Goal: Task Accomplishment & Management: Use online tool/utility

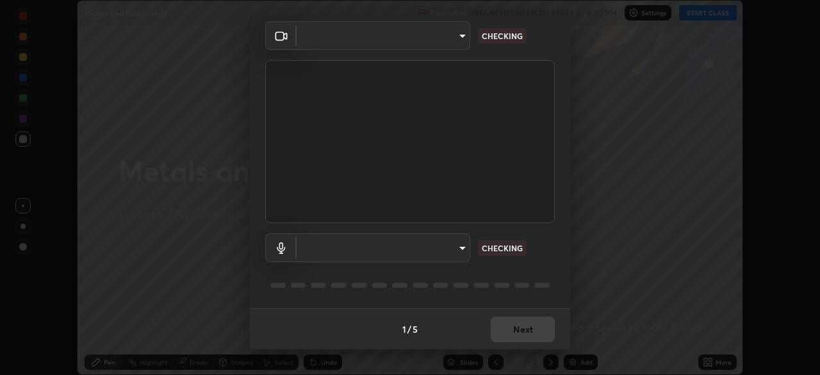
type input "1bfaa20297856ad55121efd0a2483a8db671bf9dcc0dce8dfcec0bded7d65c17"
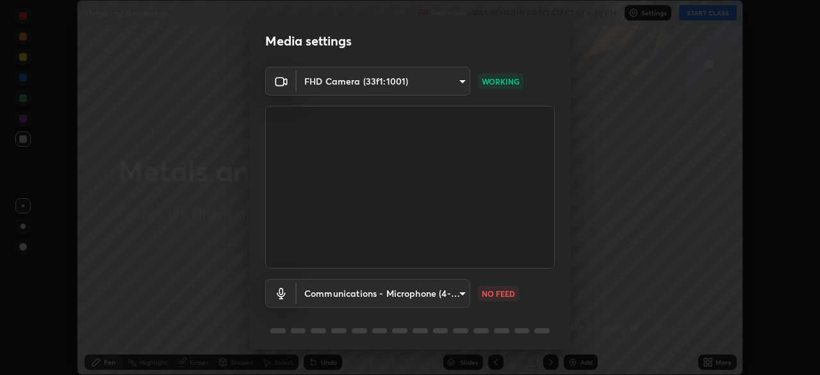
scroll to position [45, 0]
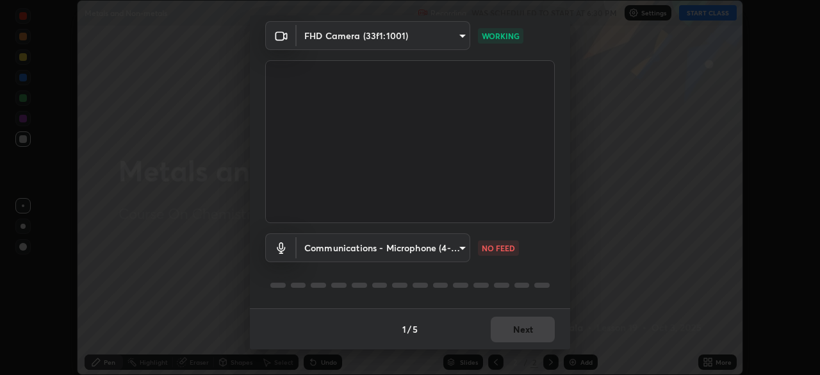
click at [438, 250] on body "Erase all Metals and Non-metals Recording WAS SCHEDULED TO START AT 6:30 PM Set…" at bounding box center [410, 187] width 820 height 375
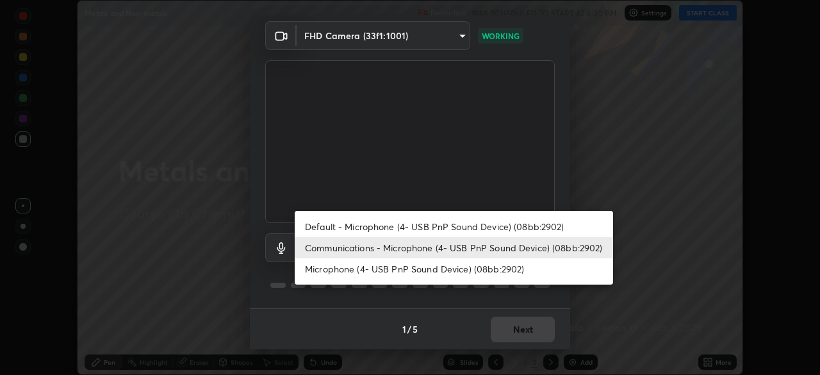
click at [413, 225] on li "Default - Microphone (4- USB PnP Sound Device) (08bb:2902)" at bounding box center [454, 226] width 318 height 21
type input "default"
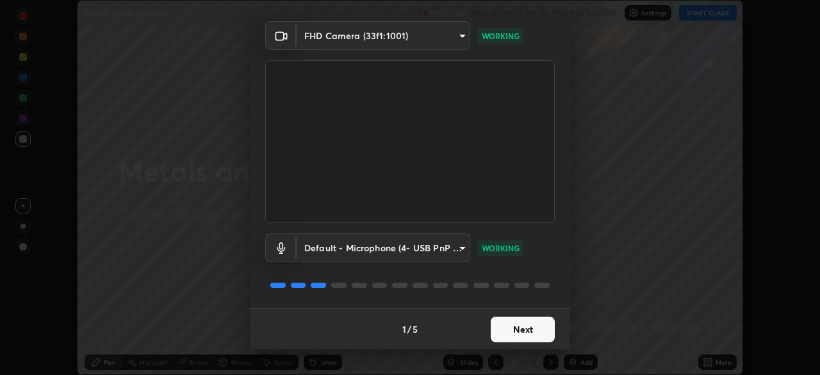
click at [520, 323] on button "Next" at bounding box center [522, 329] width 64 height 26
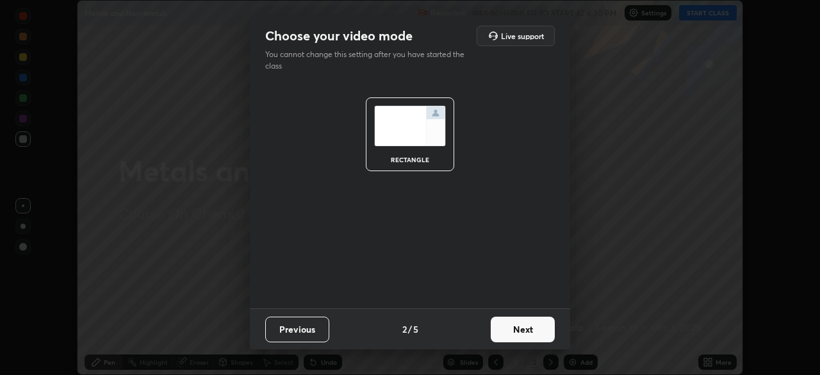
scroll to position [0, 0]
click at [521, 323] on button "Next" at bounding box center [522, 329] width 64 height 26
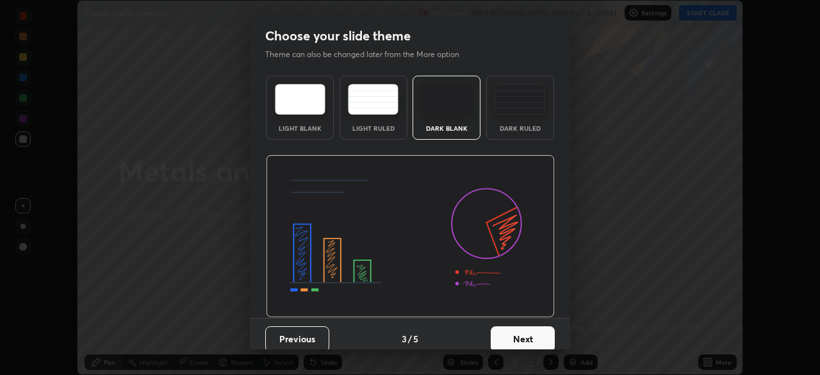
click at [523, 327] on button "Next" at bounding box center [522, 339] width 64 height 26
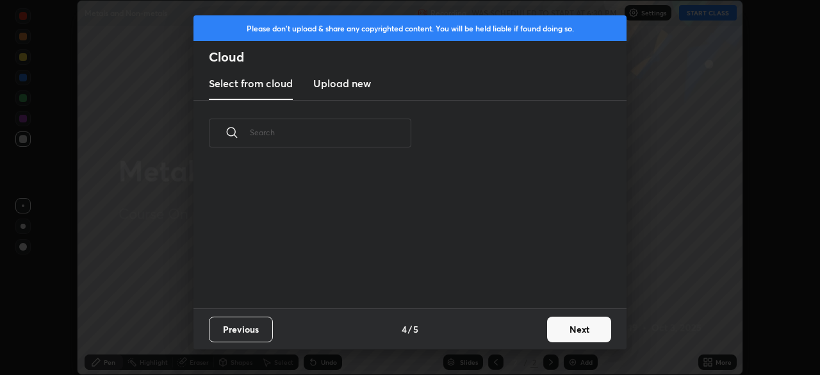
click at [562, 325] on button "Next" at bounding box center [579, 329] width 64 height 26
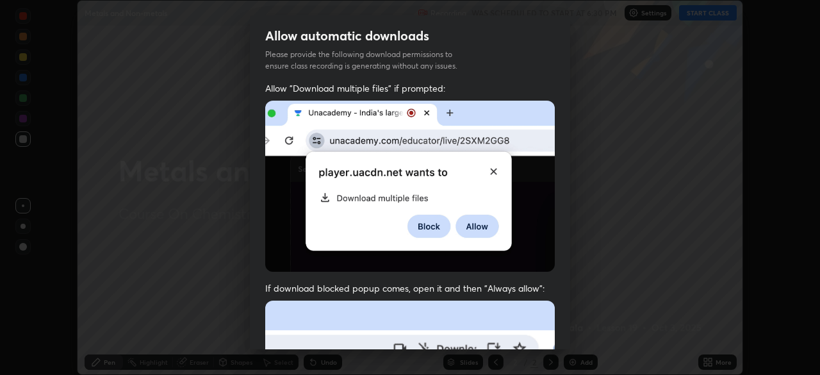
scroll to position [307, 0]
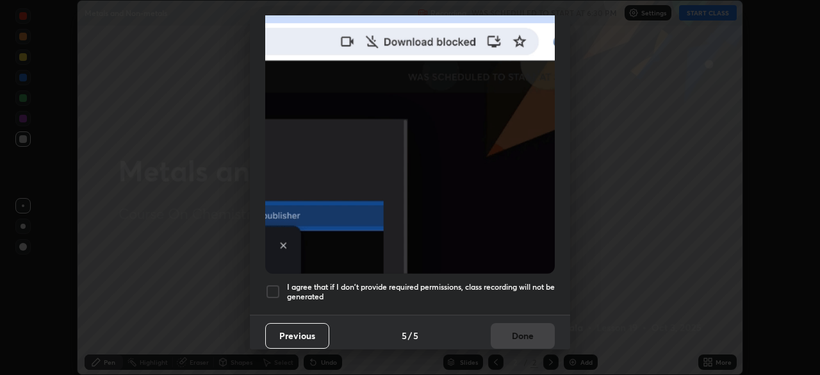
click at [479, 282] on h5 "I agree that if I don't provide required permissions, class recording will not …" at bounding box center [421, 292] width 268 height 20
click at [512, 323] on button "Done" at bounding box center [522, 336] width 64 height 26
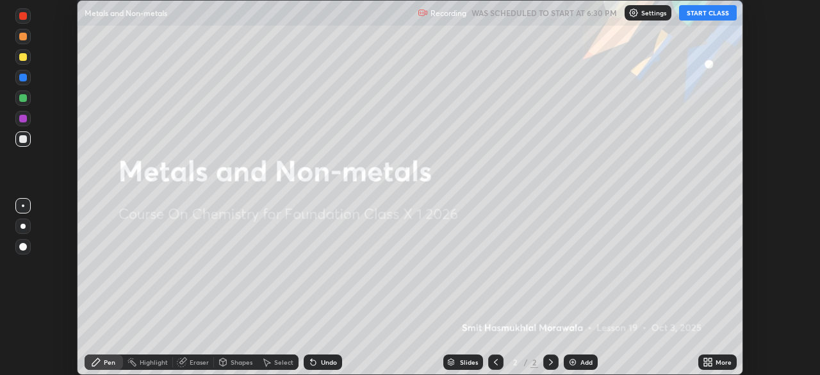
click at [713, 15] on button "START CLASS" at bounding box center [708, 12] width 58 height 15
click at [720, 367] on div "More" at bounding box center [717, 361] width 38 height 15
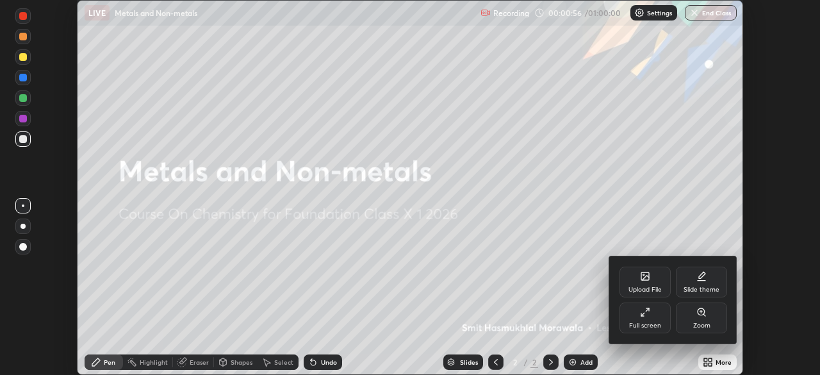
click at [660, 282] on div "Upload File" at bounding box center [644, 281] width 51 height 31
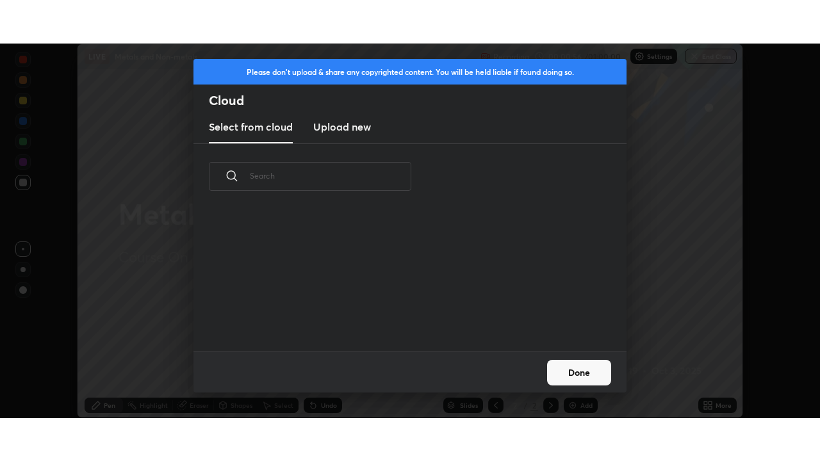
scroll to position [142, 411]
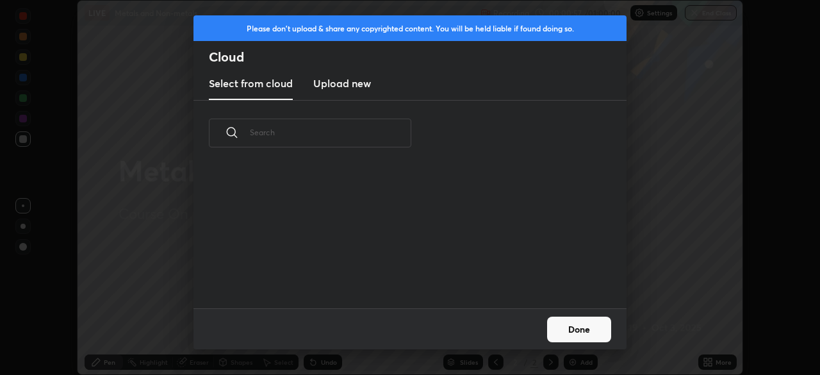
click at [357, 88] on h3 "Upload new" at bounding box center [342, 83] width 58 height 15
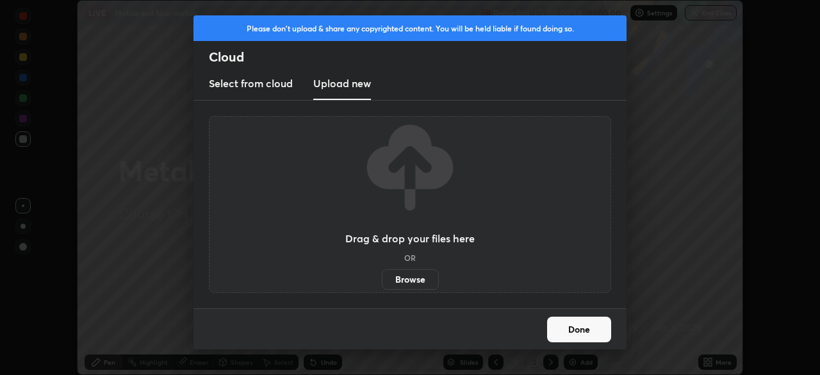
click at [412, 276] on label "Browse" at bounding box center [410, 279] width 57 height 20
click at [382, 276] on input "Browse" at bounding box center [382, 279] width 0 height 20
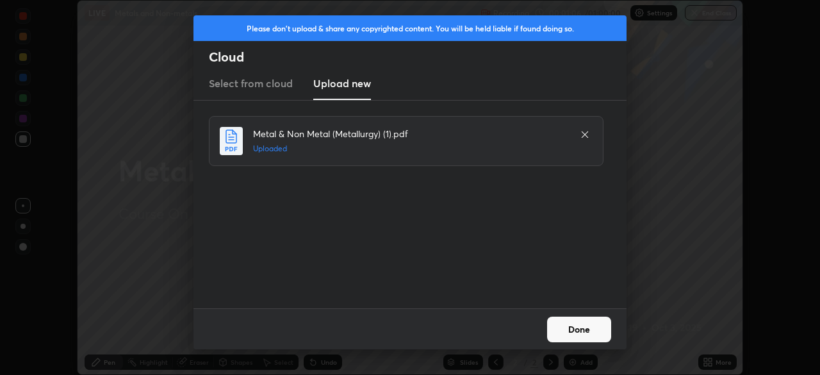
click at [580, 324] on button "Done" at bounding box center [579, 329] width 64 height 26
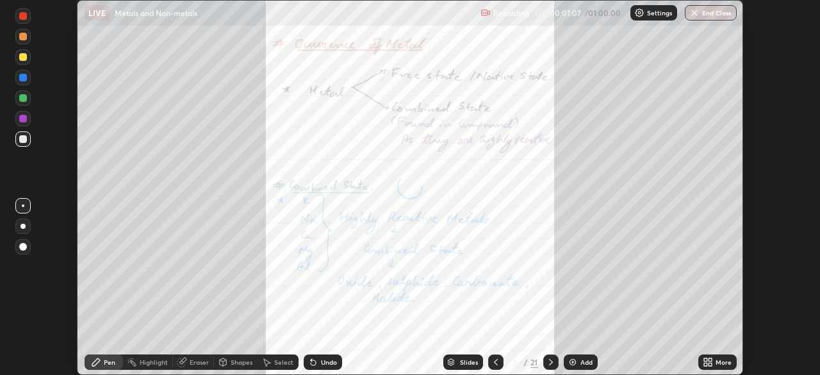
click at [715, 356] on div "More" at bounding box center [717, 361] width 38 height 15
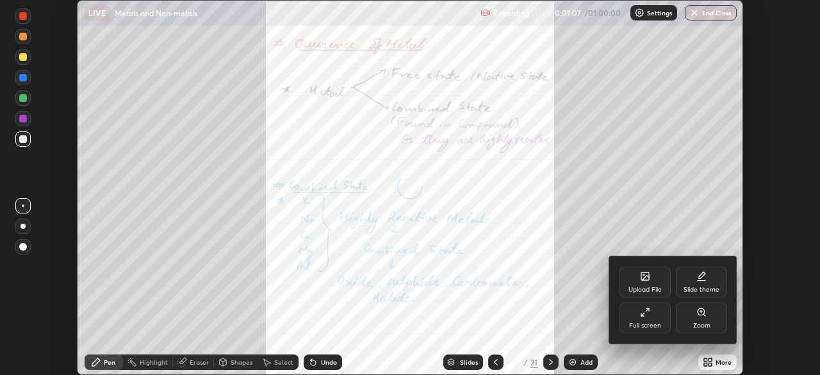
click at [650, 325] on div "Full screen" at bounding box center [645, 325] width 32 height 6
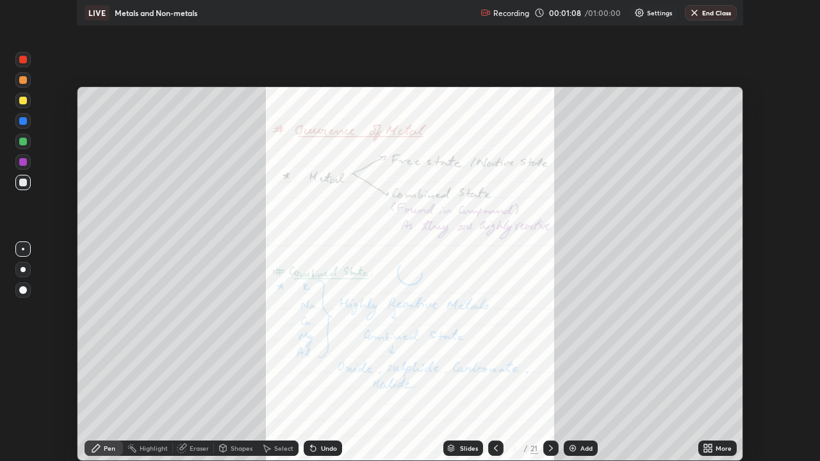
scroll to position [461, 820]
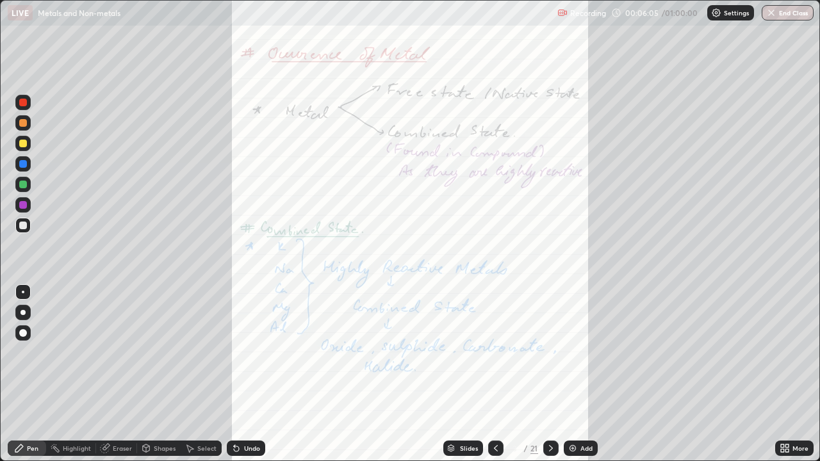
click at [549, 374] on icon at bounding box center [551, 448] width 10 height 10
click at [548, 374] on icon at bounding box center [551, 448] width 10 height 10
click at [549, 374] on icon at bounding box center [551, 448] width 4 height 6
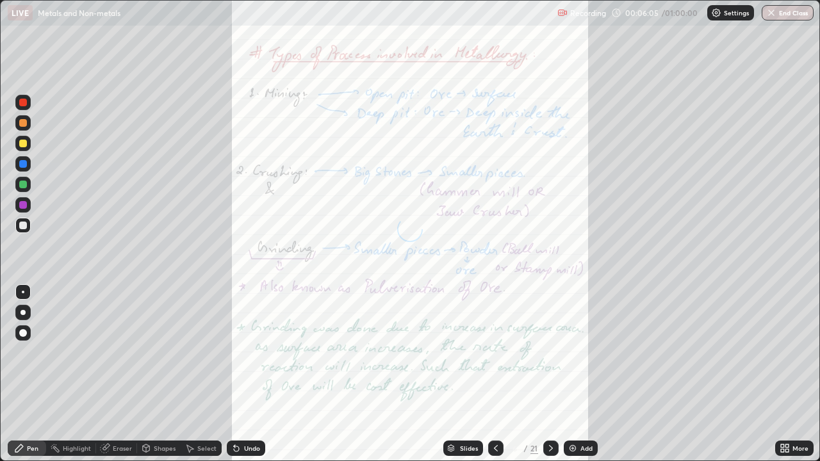
click at [549, 374] on div at bounding box center [550, 448] width 15 height 15
click at [469, 374] on div "Slides" at bounding box center [463, 448] width 40 height 15
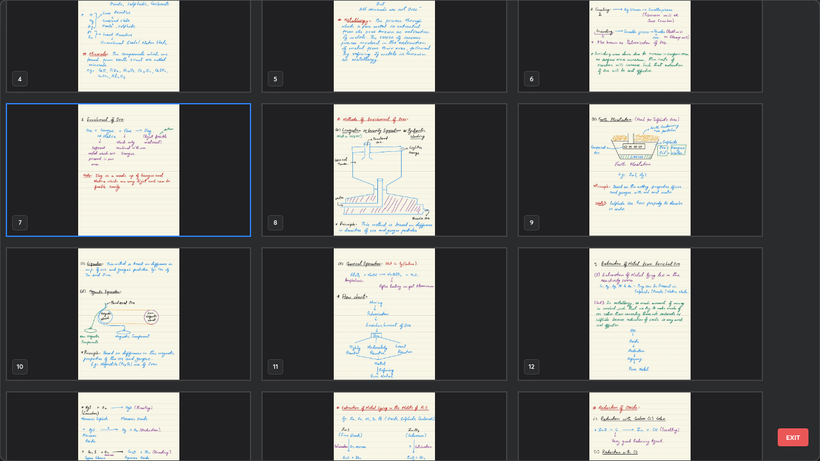
scroll to position [208, 0]
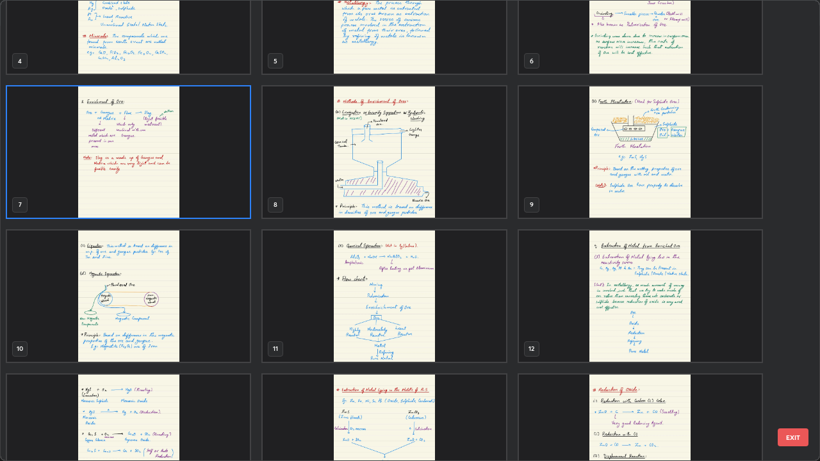
click at [624, 182] on img "grid" at bounding box center [640, 151] width 243 height 131
click at [636, 182] on img "grid" at bounding box center [640, 151] width 243 height 131
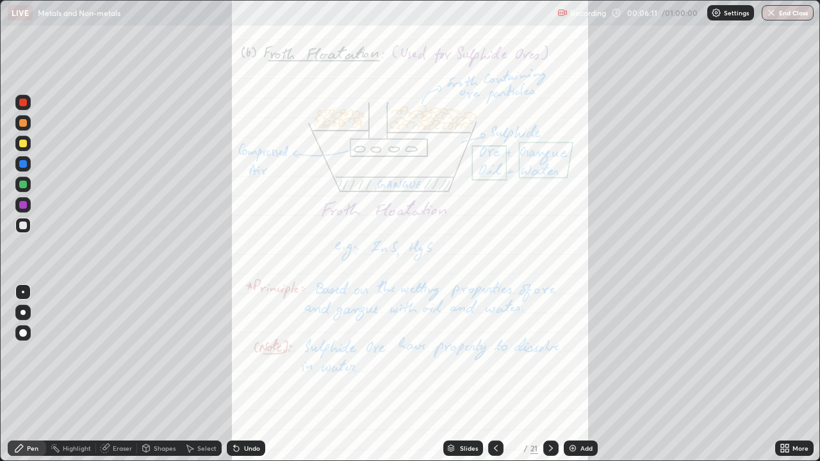
click at [640, 184] on img "grid" at bounding box center [640, 151] width 243 height 131
click at [91, 374] on div "Highlight" at bounding box center [71, 448] width 50 height 15
click at [544, 374] on div at bounding box center [550, 448] width 15 height 15
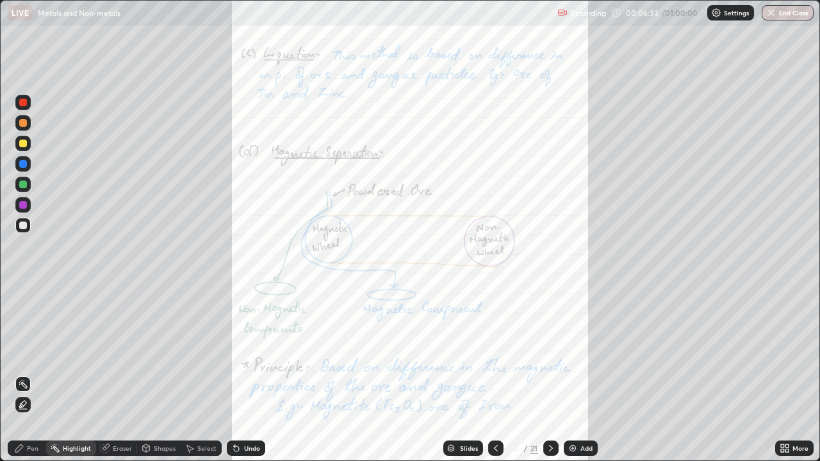
click at [795, 374] on div "More" at bounding box center [794, 448] width 38 height 15
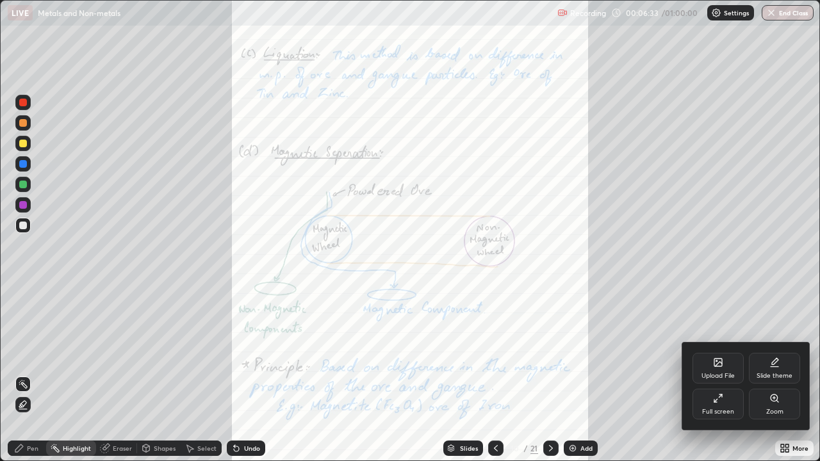
click at [775, 374] on icon at bounding box center [774, 398] width 10 height 10
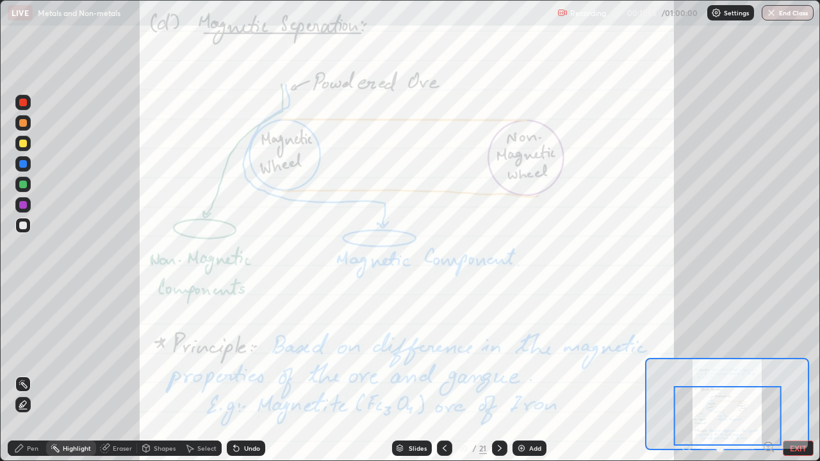
click at [498, 374] on icon at bounding box center [500, 448] width 4 height 6
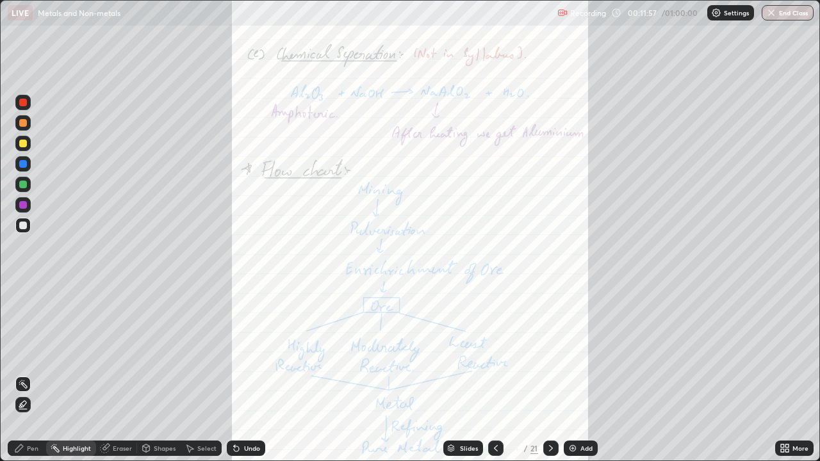
click at [795, 374] on div "More" at bounding box center [800, 448] width 16 height 6
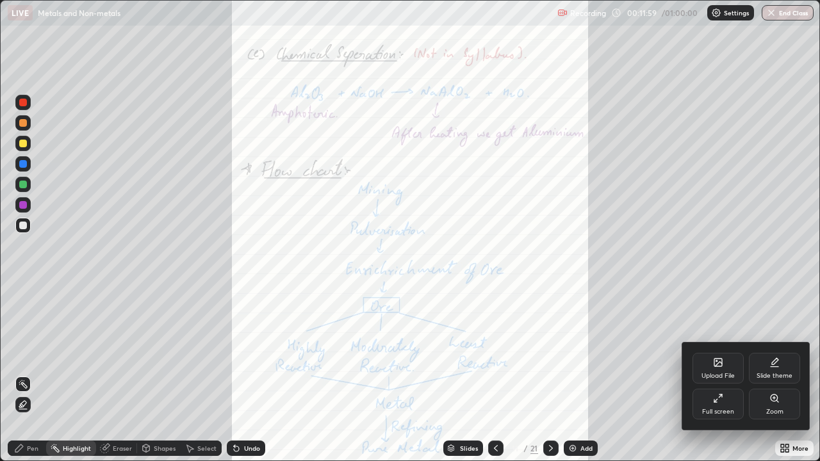
click at [779, 374] on div "Zoom" at bounding box center [773, 404] width 51 height 31
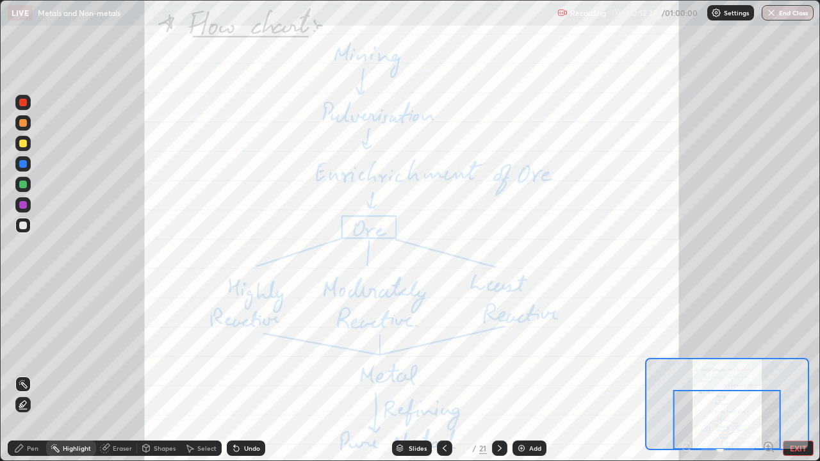
click at [252, 374] on div "Undo" at bounding box center [252, 448] width 16 height 6
click at [28, 206] on div at bounding box center [22, 204] width 15 height 15
click at [24, 374] on icon at bounding box center [19, 448] width 10 height 10
click at [249, 374] on div "Undo" at bounding box center [252, 448] width 16 height 6
click at [24, 182] on div at bounding box center [23, 185] width 8 height 8
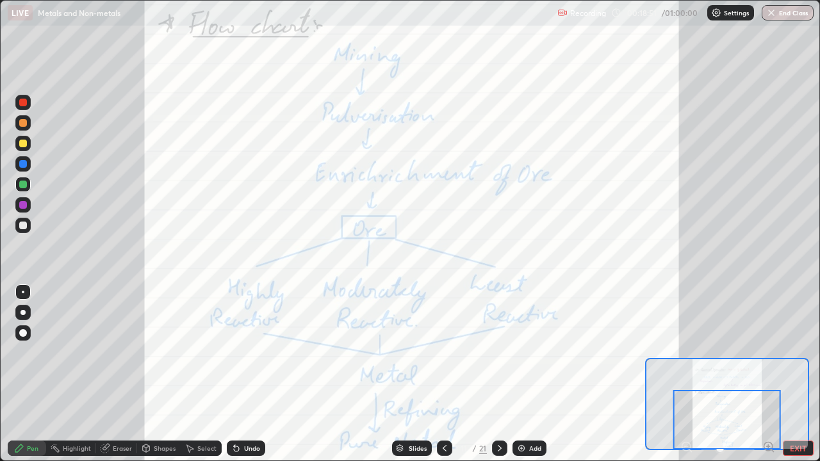
click at [499, 374] on icon at bounding box center [499, 448] width 10 height 10
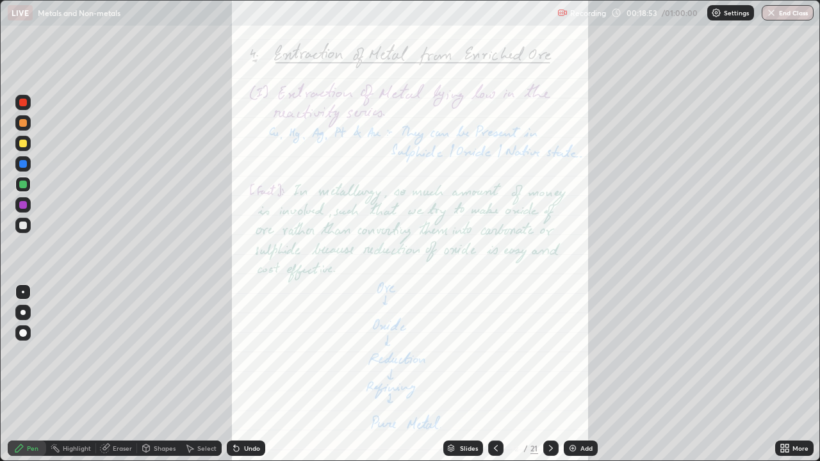
click at [795, 374] on div "More" at bounding box center [800, 448] width 16 height 6
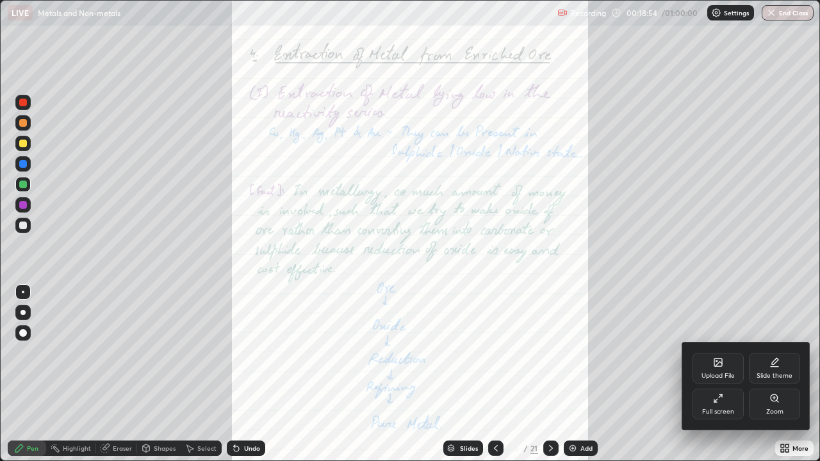
click at [779, 374] on div "Zoom" at bounding box center [773, 404] width 51 height 31
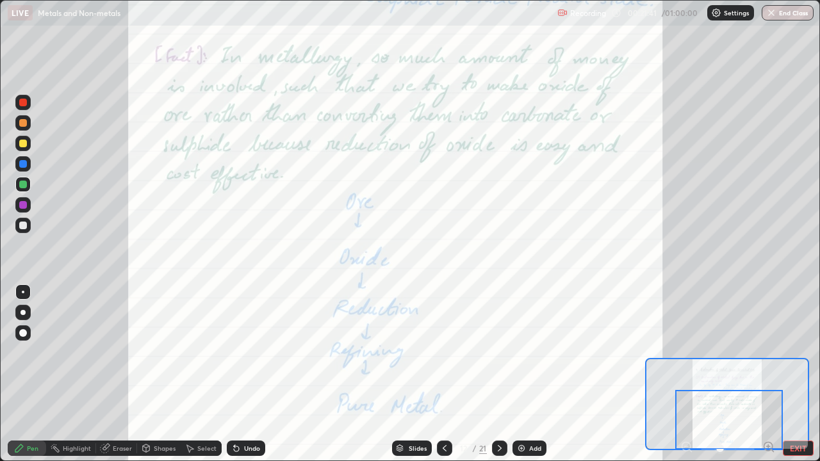
click at [245, 374] on div "Undo" at bounding box center [246, 448] width 38 height 15
click at [245, 374] on div "Undo" at bounding box center [252, 448] width 16 height 6
click at [529, 374] on div "Add" at bounding box center [535, 448] width 12 height 6
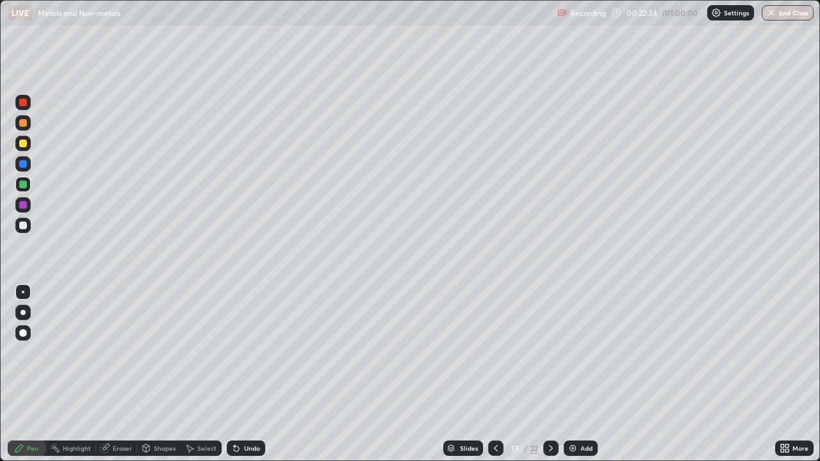
click at [543, 374] on div at bounding box center [550, 448] width 15 height 15
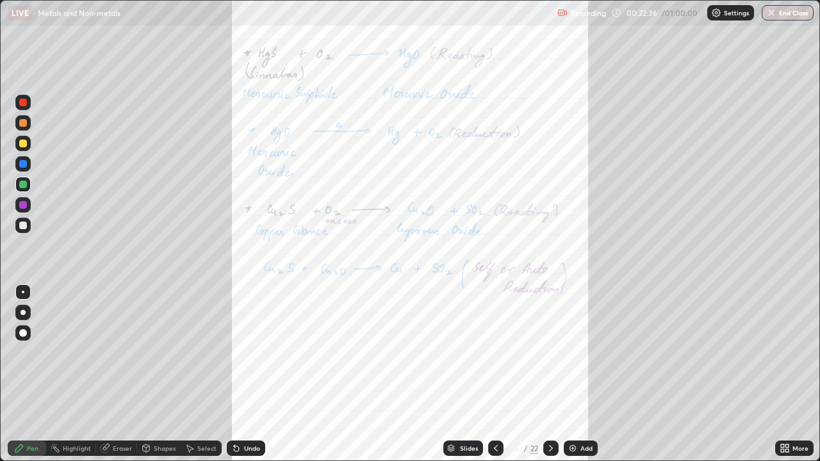
click at [791, 374] on div "More" at bounding box center [794, 448] width 38 height 15
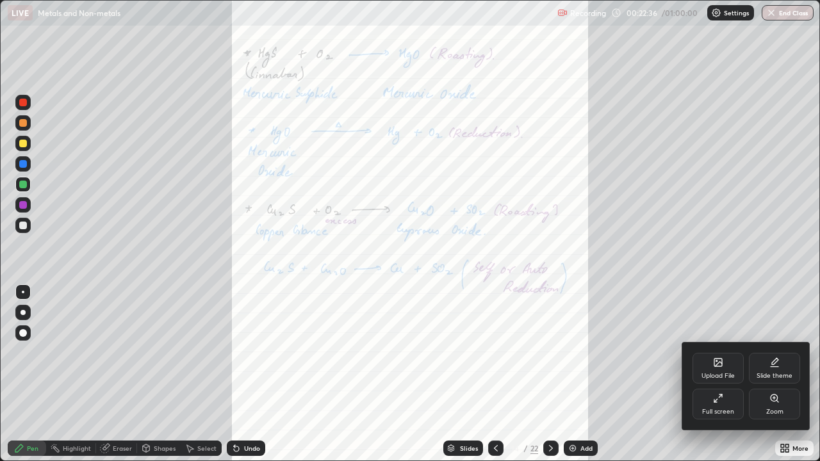
click at [776, 374] on div "Zoom" at bounding box center [773, 404] width 51 height 31
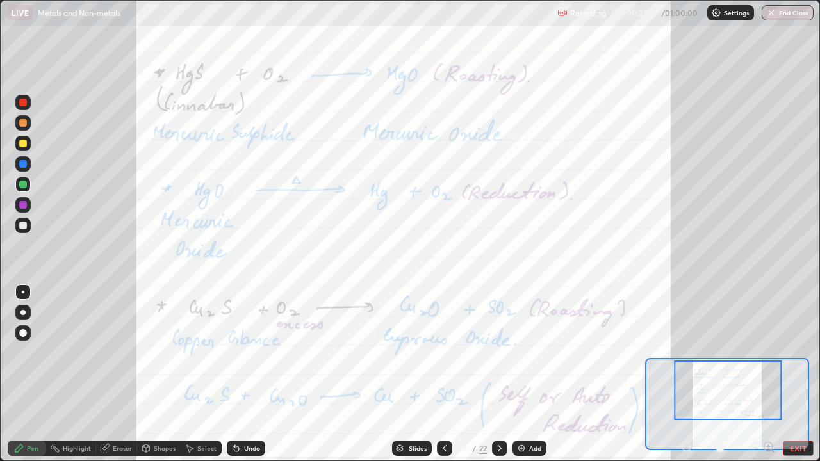
click at [85, 374] on div "Highlight" at bounding box center [71, 448] width 50 height 15
click at [24, 99] on div at bounding box center [23, 103] width 8 height 8
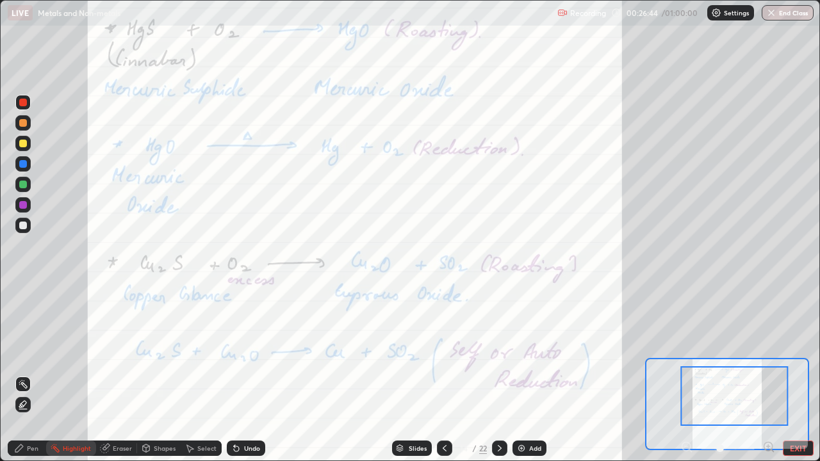
click at [502, 374] on div at bounding box center [499, 448] width 15 height 15
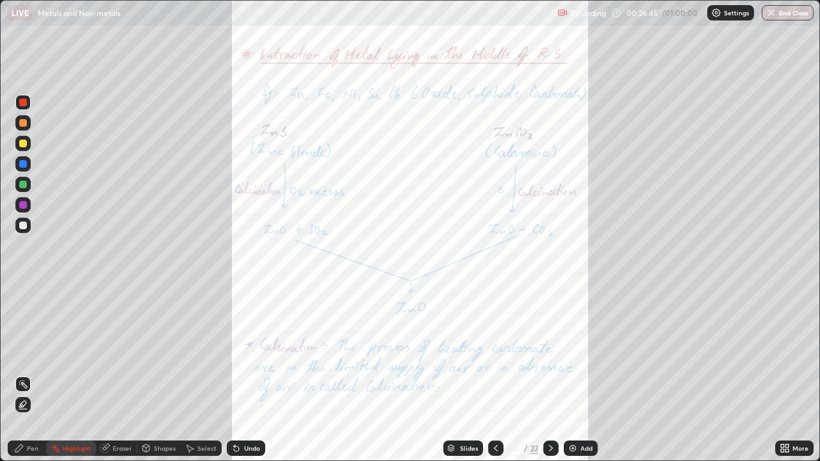
click at [786, 374] on icon at bounding box center [786, 445] width 3 height 3
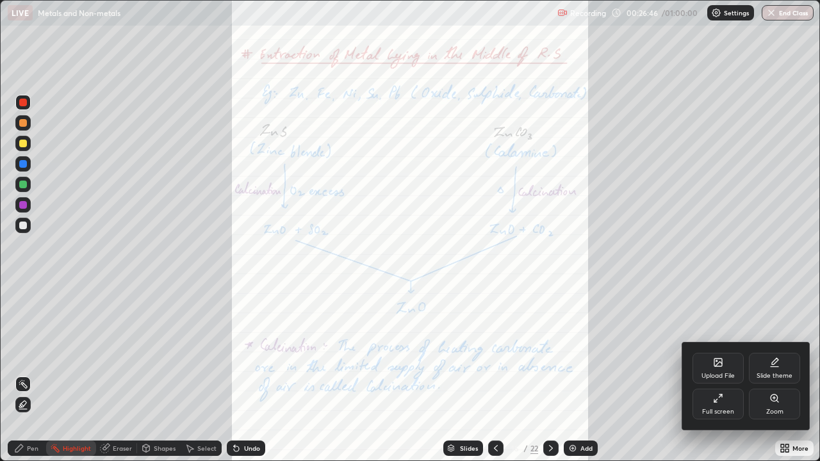
click at [779, 374] on div "Zoom" at bounding box center [774, 412] width 17 height 6
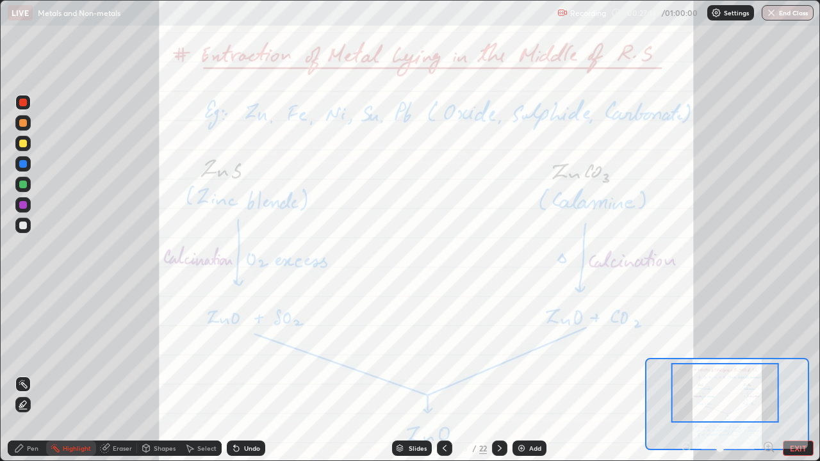
click at [35, 374] on div "Pen" at bounding box center [27, 448] width 38 height 15
click at [28, 205] on div at bounding box center [22, 204] width 15 height 15
click at [24, 206] on div at bounding box center [23, 205] width 8 height 8
click at [86, 374] on div "Highlight" at bounding box center [71, 448] width 50 height 15
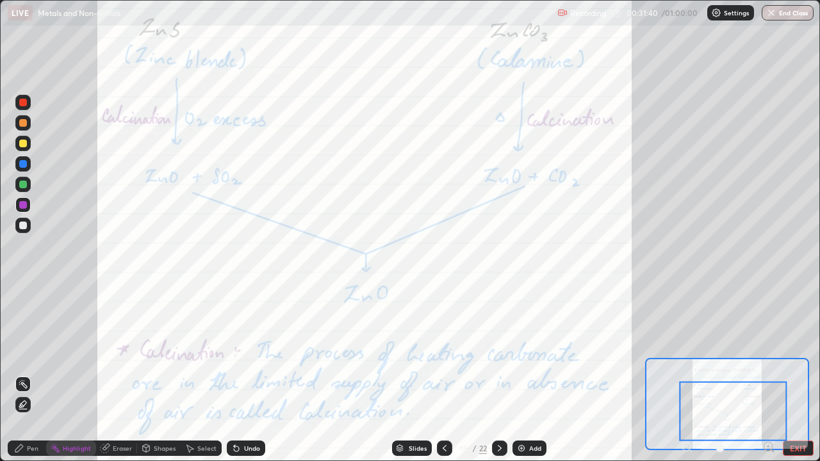
click at [498, 374] on icon at bounding box center [499, 448] width 10 height 10
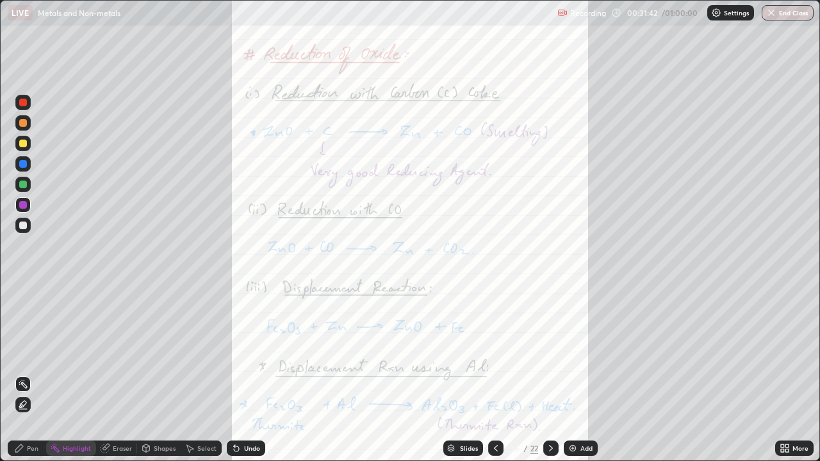
click at [793, 374] on div "More" at bounding box center [800, 448] width 16 height 6
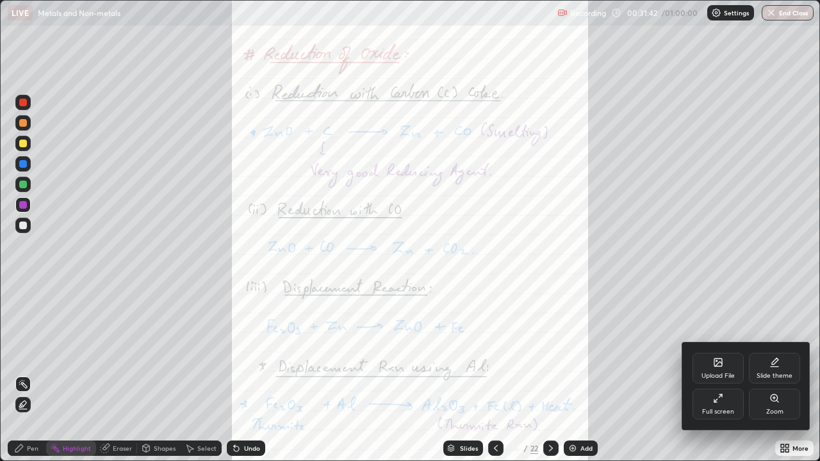
click at [781, 374] on div "Zoom" at bounding box center [773, 404] width 51 height 31
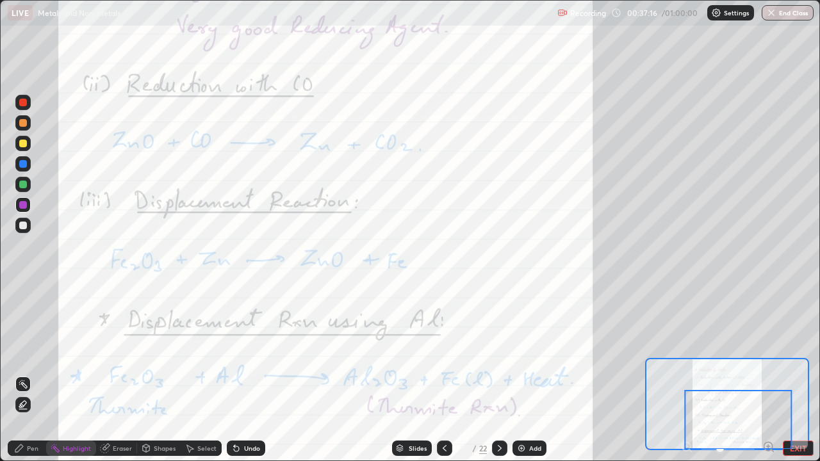
click at [499, 374] on icon at bounding box center [499, 448] width 10 height 10
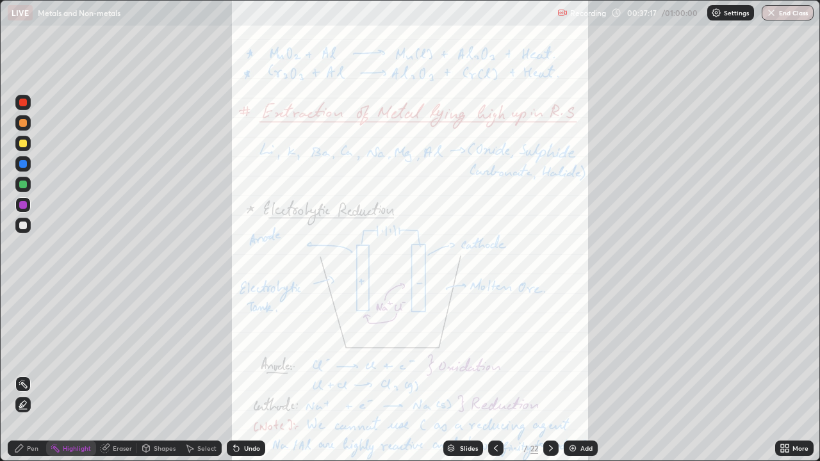
click at [795, 374] on div "More" at bounding box center [800, 448] width 16 height 6
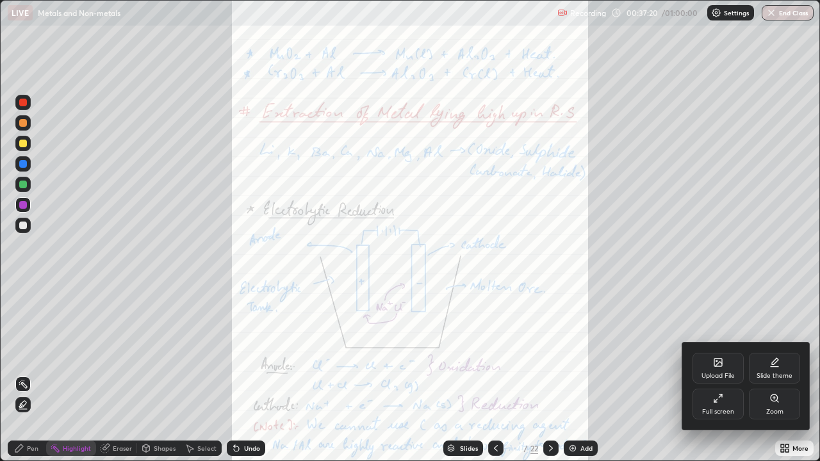
click at [494, 374] on div at bounding box center [410, 230] width 820 height 461
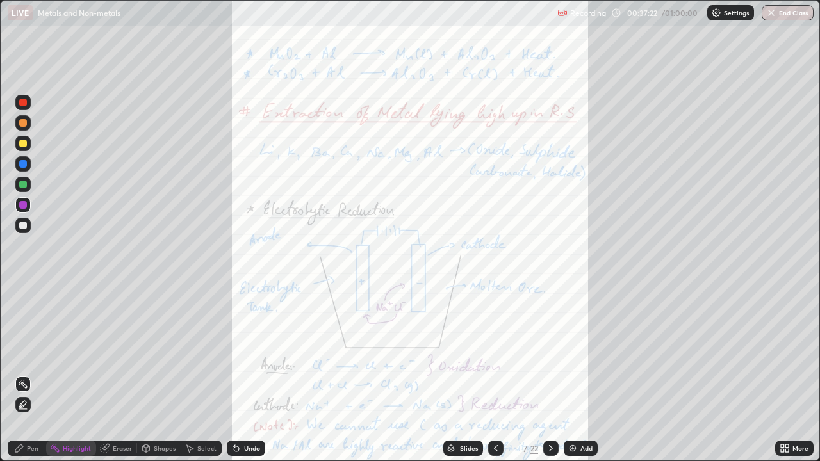
click at [499, 374] on div at bounding box center [495, 448] width 15 height 15
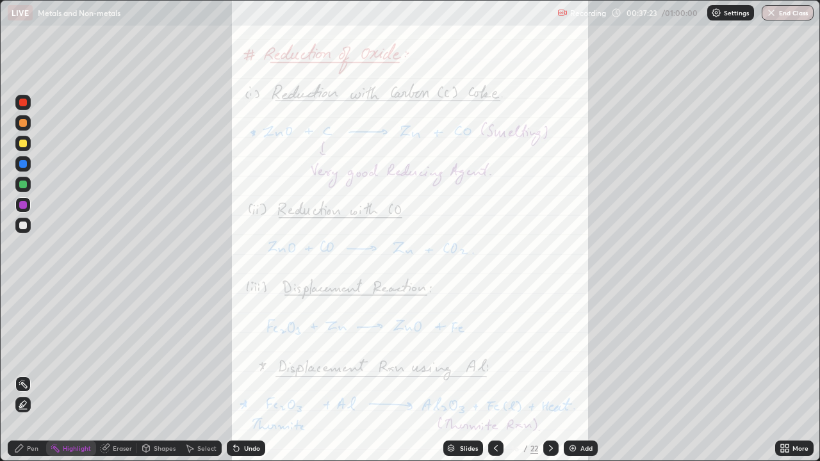
click at [786, 374] on icon at bounding box center [786, 445] width 3 height 3
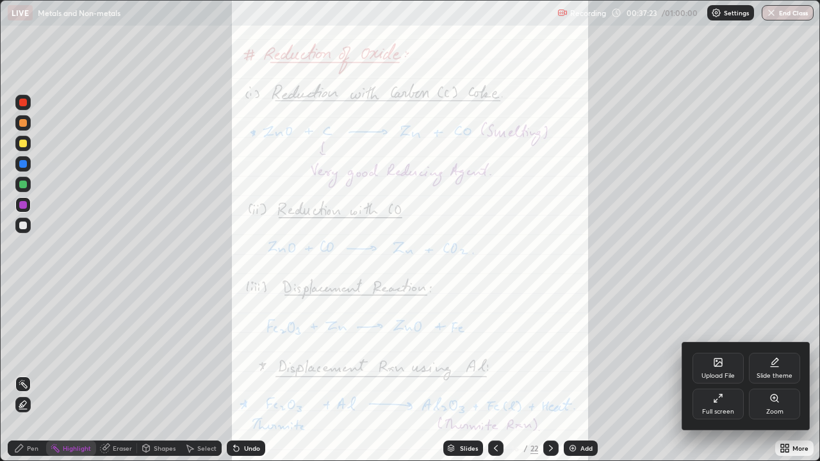
click at [777, 374] on icon at bounding box center [777, 401] width 2 height 2
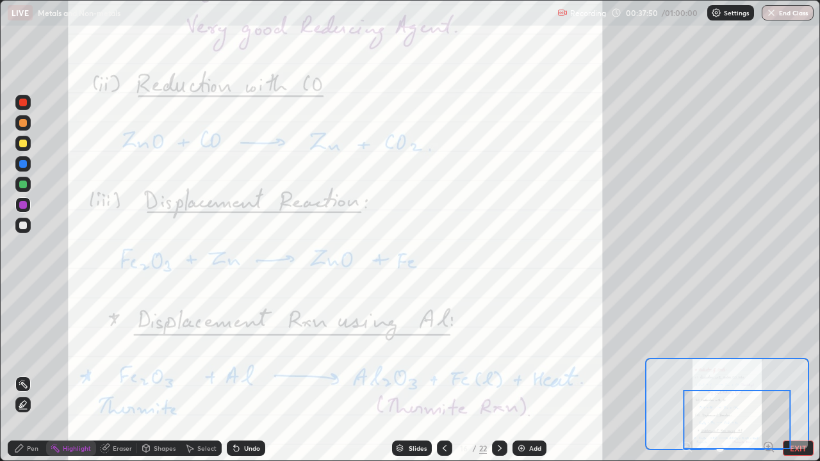
click at [500, 374] on icon at bounding box center [499, 448] width 10 height 10
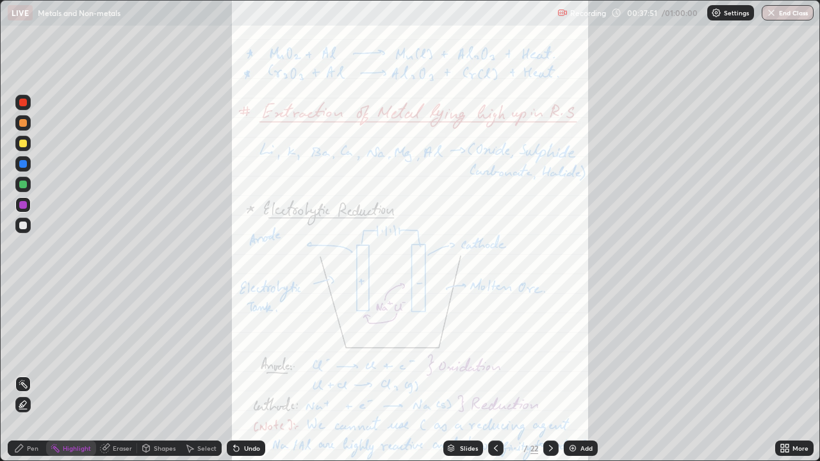
click at [793, 374] on div "More" at bounding box center [794, 448] width 38 height 15
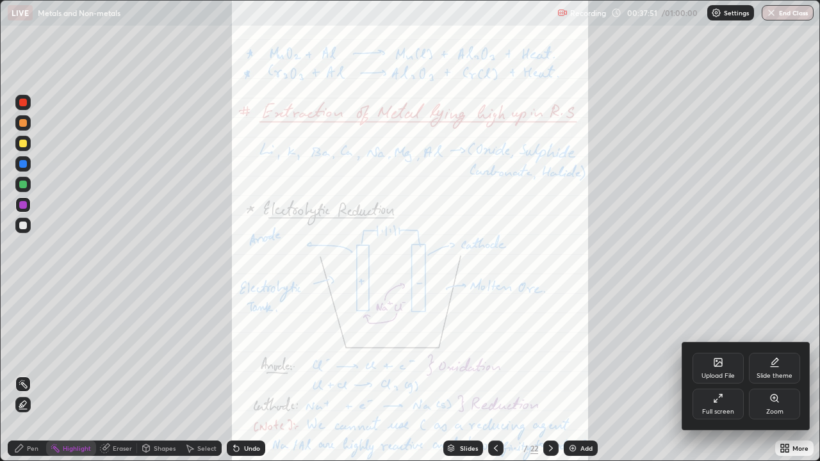
click at [775, 374] on div "Zoom" at bounding box center [773, 404] width 51 height 31
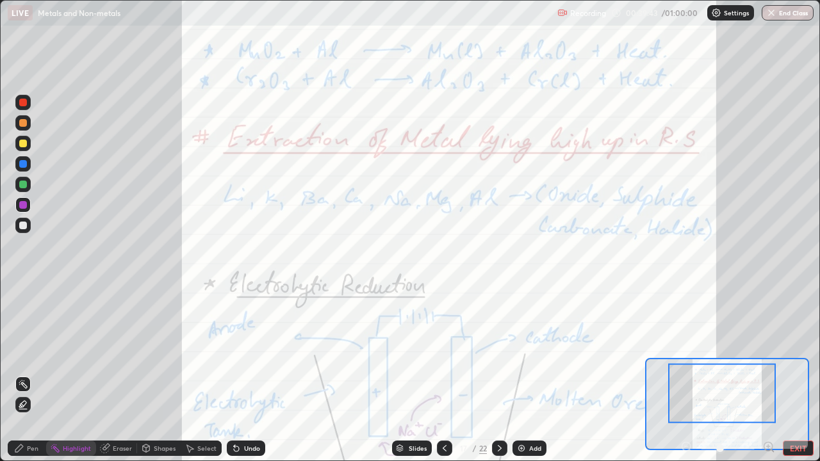
click at [526, 374] on div "Add" at bounding box center [529, 448] width 34 height 15
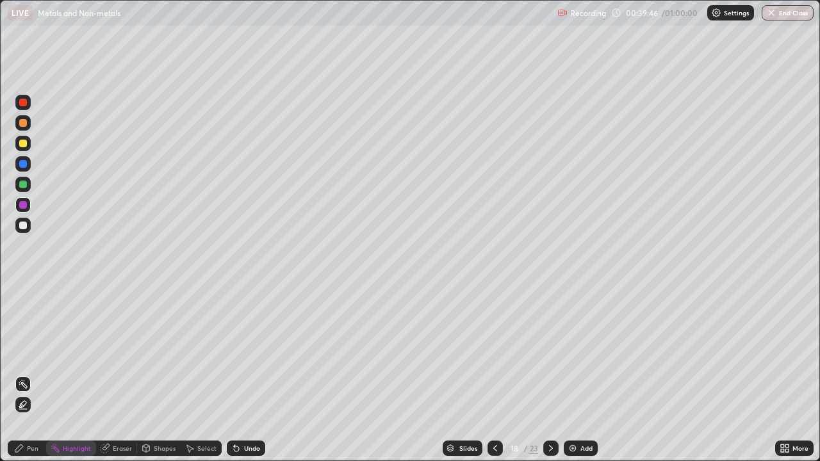
click at [29, 374] on div "Pen" at bounding box center [27, 448] width 38 height 15
click at [30, 202] on div at bounding box center [22, 204] width 15 height 15
click at [24, 184] on div at bounding box center [23, 185] width 8 height 8
click at [29, 127] on div at bounding box center [22, 122] width 15 height 15
click at [26, 103] on div at bounding box center [23, 103] width 8 height 8
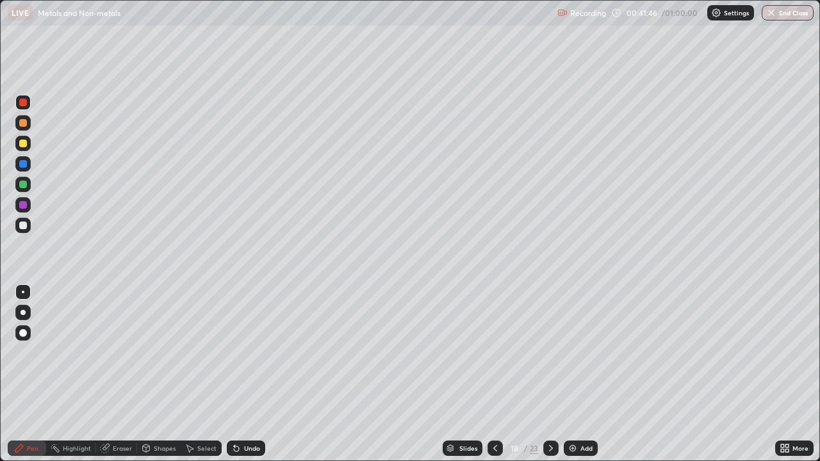
click at [20, 314] on div at bounding box center [22, 312] width 15 height 15
click at [24, 163] on div at bounding box center [23, 164] width 8 height 8
click at [28, 225] on div at bounding box center [22, 225] width 15 height 15
click at [247, 374] on div "Undo" at bounding box center [246, 448] width 38 height 15
click at [29, 189] on div at bounding box center [22, 184] width 15 height 15
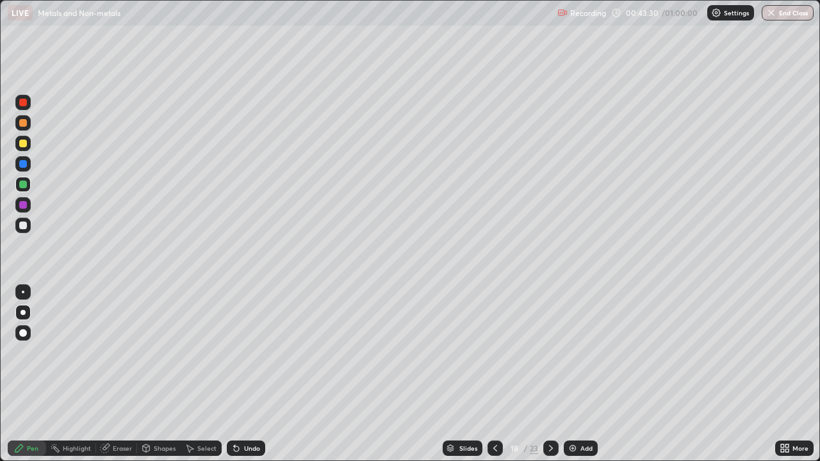
click at [26, 207] on div at bounding box center [23, 205] width 8 height 8
click at [29, 186] on div at bounding box center [22, 184] width 15 height 15
click at [24, 184] on div at bounding box center [23, 185] width 8 height 8
click at [23, 165] on div at bounding box center [23, 164] width 8 height 8
click at [26, 185] on div at bounding box center [23, 185] width 8 height 8
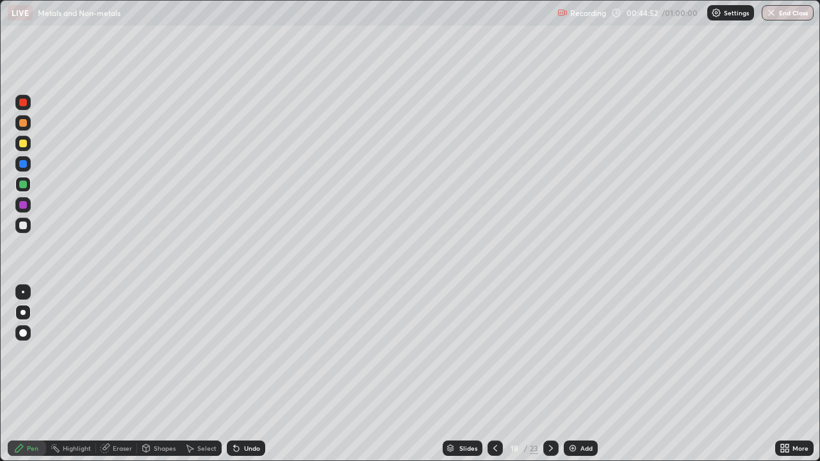
click at [25, 163] on div at bounding box center [23, 164] width 8 height 8
click at [26, 202] on div at bounding box center [23, 205] width 8 height 8
click at [29, 225] on div at bounding box center [22, 225] width 15 height 15
click at [28, 144] on div at bounding box center [22, 143] width 15 height 15
click at [24, 204] on div at bounding box center [23, 205] width 8 height 8
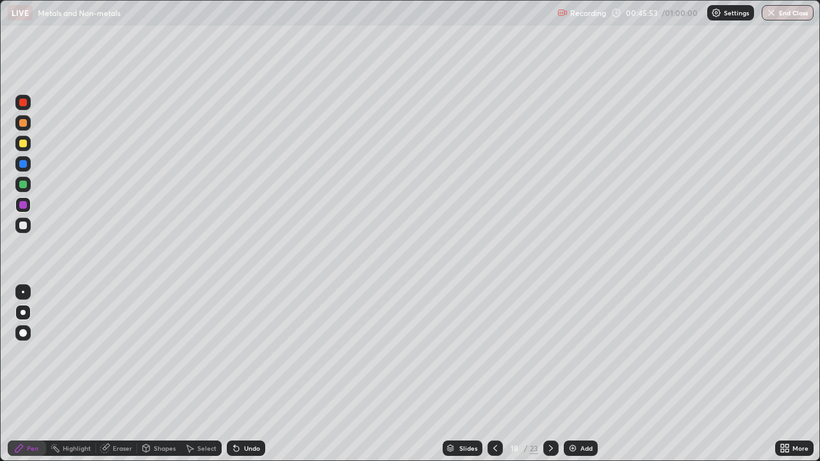
click at [24, 184] on div at bounding box center [23, 185] width 8 height 8
click at [24, 163] on div at bounding box center [23, 164] width 8 height 8
click at [24, 143] on div at bounding box center [23, 144] width 8 height 8
click at [24, 138] on div at bounding box center [22, 143] width 15 height 15
click at [23, 124] on div at bounding box center [23, 123] width 8 height 8
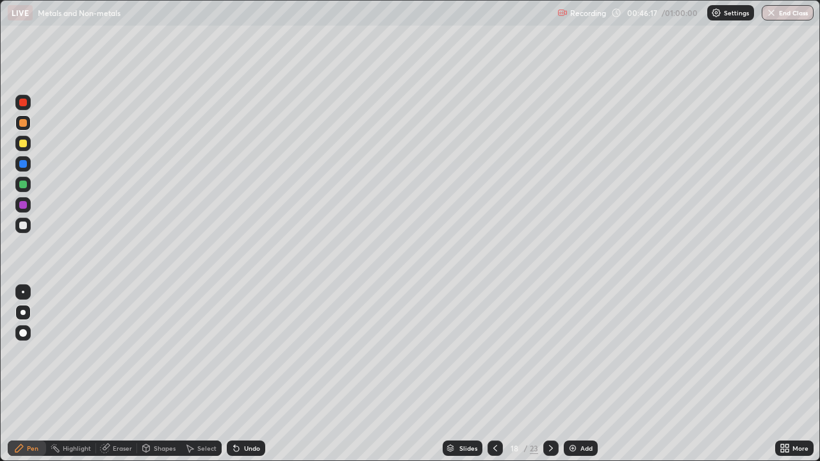
click at [24, 143] on div at bounding box center [23, 144] width 8 height 8
click at [547, 374] on icon at bounding box center [551, 448] width 10 height 10
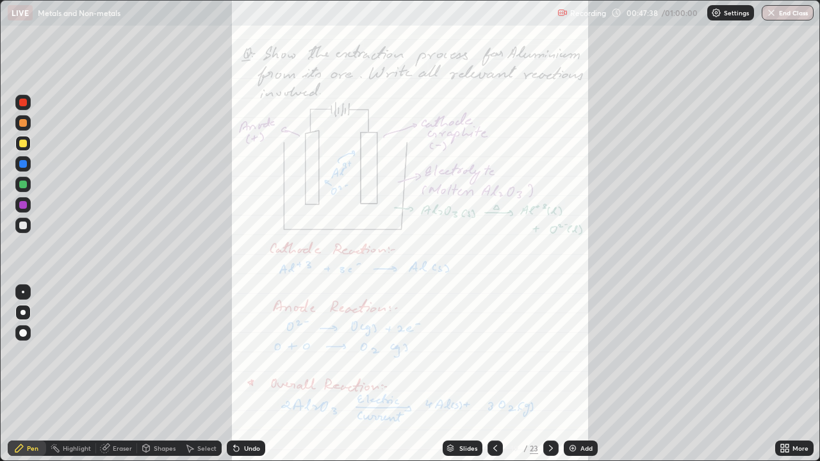
click at [498, 374] on div at bounding box center [494, 448] width 15 height 15
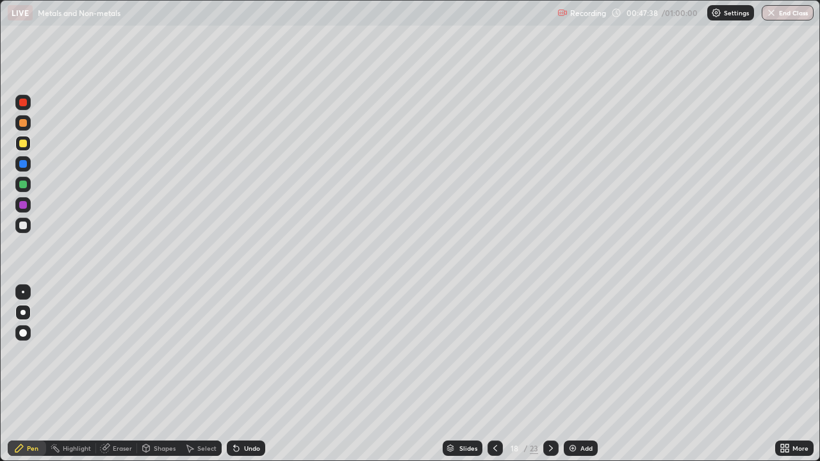
click at [498, 374] on div at bounding box center [494, 448] width 15 height 15
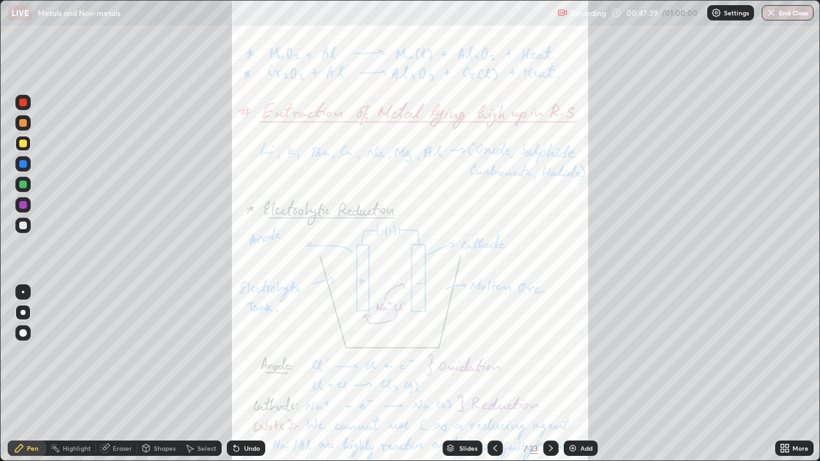
click at [786, 374] on icon at bounding box center [786, 445] width 3 height 3
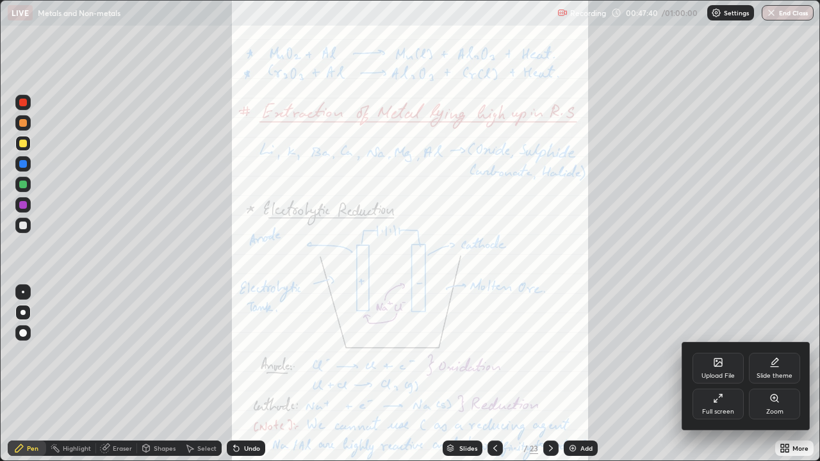
click at [777, 374] on div "Zoom" at bounding box center [773, 404] width 51 height 31
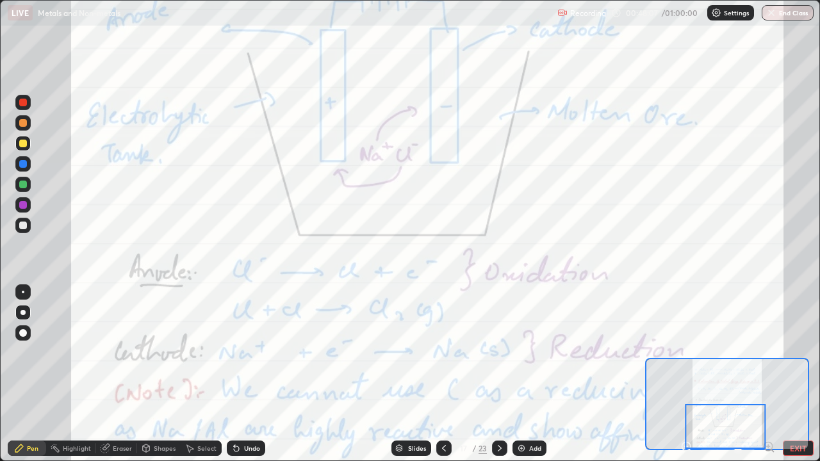
click at [686, 374] on div at bounding box center [725, 426] width 81 height 45
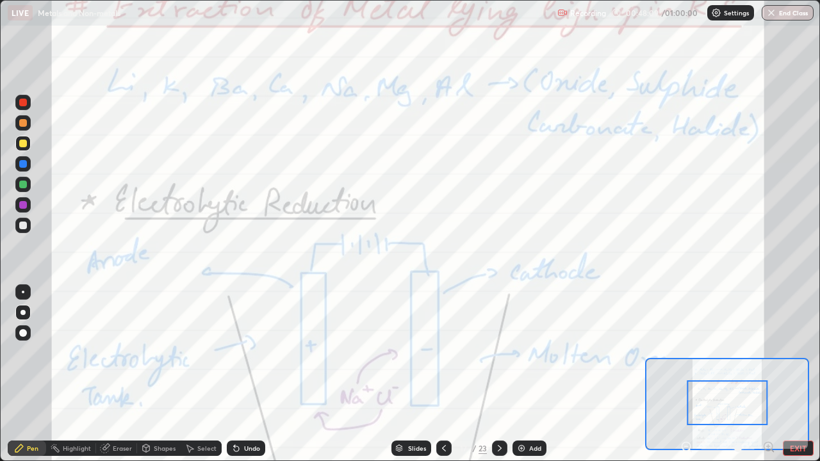
click at [686, 374] on icon at bounding box center [685, 446] width 3 height 0
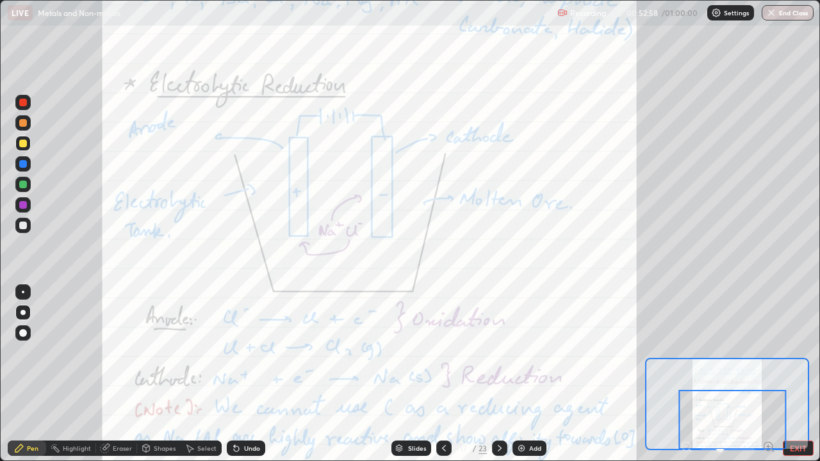
click at [532, 374] on div "Add" at bounding box center [535, 448] width 12 height 6
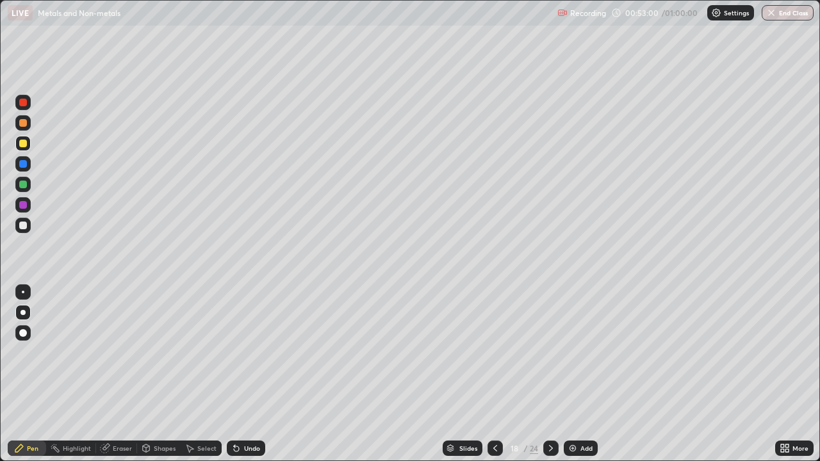
click at [25, 225] on div at bounding box center [23, 226] width 8 height 8
click at [23, 143] on div at bounding box center [23, 144] width 8 height 8
click at [24, 184] on div at bounding box center [23, 185] width 8 height 8
click at [30, 206] on div at bounding box center [22, 204] width 15 height 15
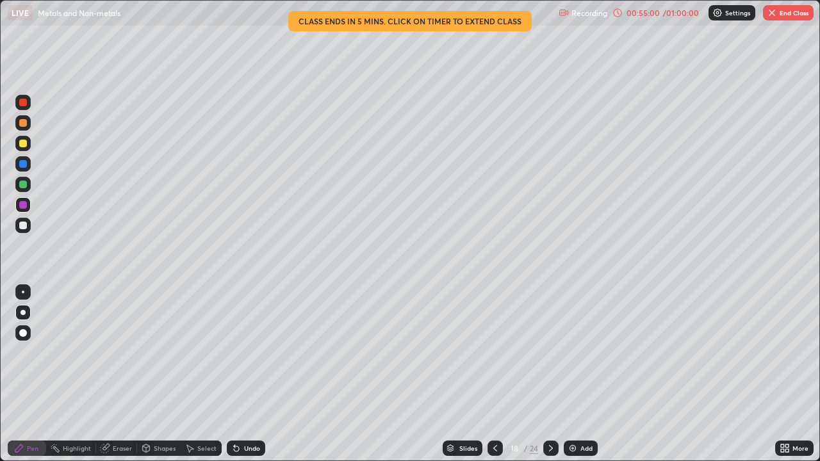
click at [29, 165] on div at bounding box center [22, 163] width 15 height 15
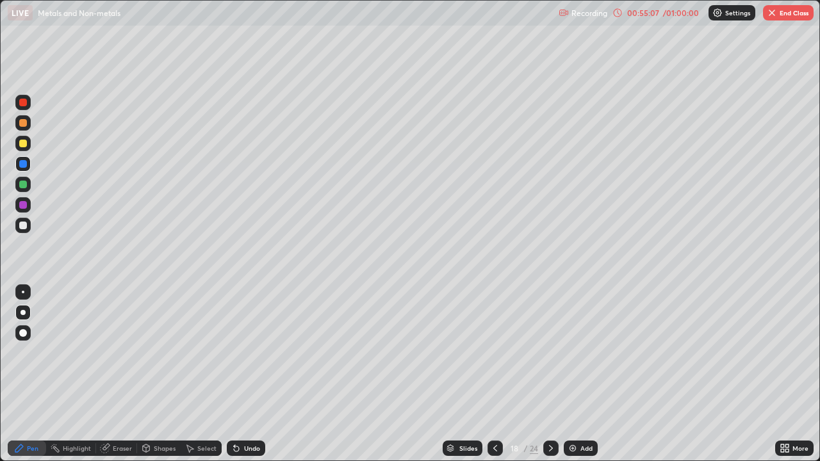
click at [28, 204] on div at bounding box center [22, 204] width 15 height 15
click at [23, 185] on div at bounding box center [23, 185] width 8 height 8
click at [22, 102] on div at bounding box center [23, 103] width 8 height 8
click at [23, 183] on div at bounding box center [23, 185] width 8 height 8
click at [24, 140] on div at bounding box center [23, 144] width 8 height 8
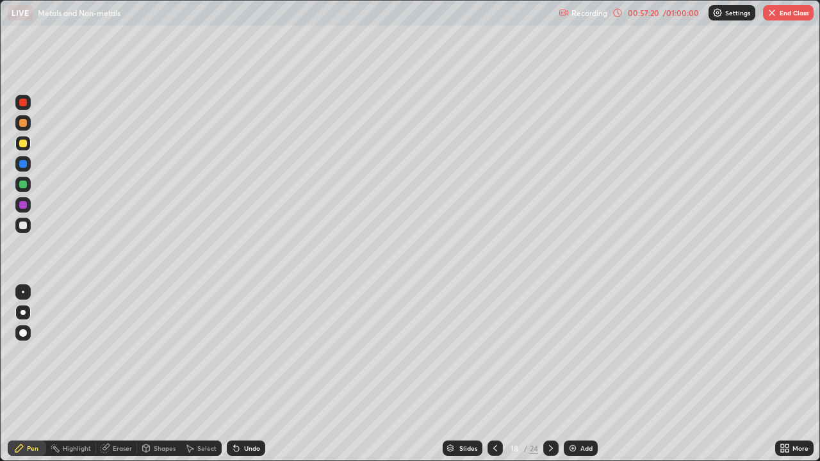
click at [18, 122] on div at bounding box center [22, 122] width 15 height 15
click at [775, 15] on img "button" at bounding box center [771, 13] width 10 height 10
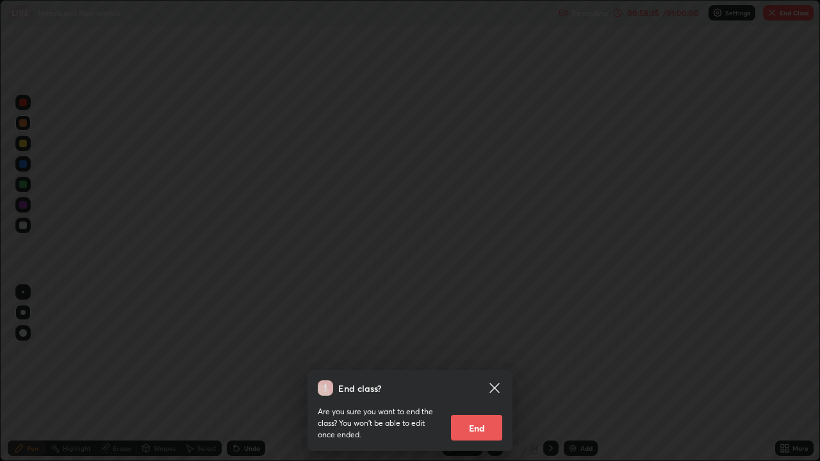
click at [481, 374] on button "End" at bounding box center [476, 428] width 51 height 26
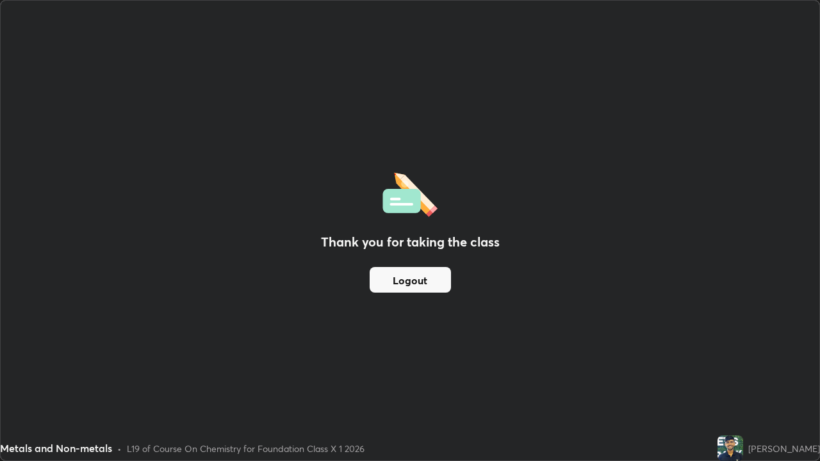
click at [414, 284] on button "Logout" at bounding box center [409, 280] width 81 height 26
click at [412, 282] on button "Logout" at bounding box center [409, 280] width 81 height 26
click at [411, 280] on button "Logout" at bounding box center [409, 280] width 81 height 26
click at [414, 282] on button "Logout" at bounding box center [409, 280] width 81 height 26
